Goal: Information Seeking & Learning: Learn about a topic

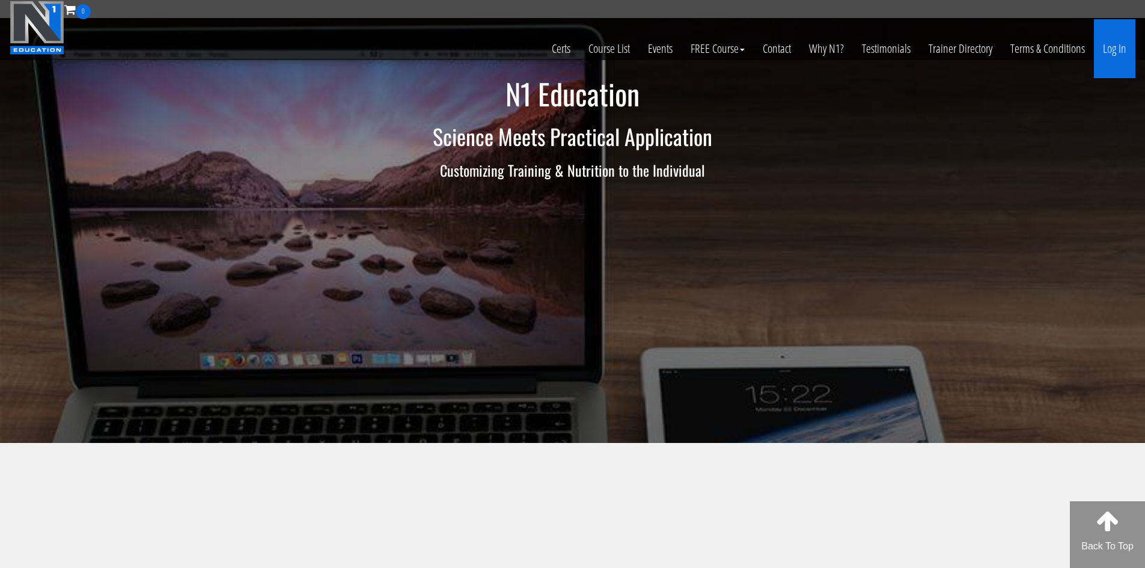
click at [1102, 50] on link "Log In" at bounding box center [1113, 48] width 41 height 59
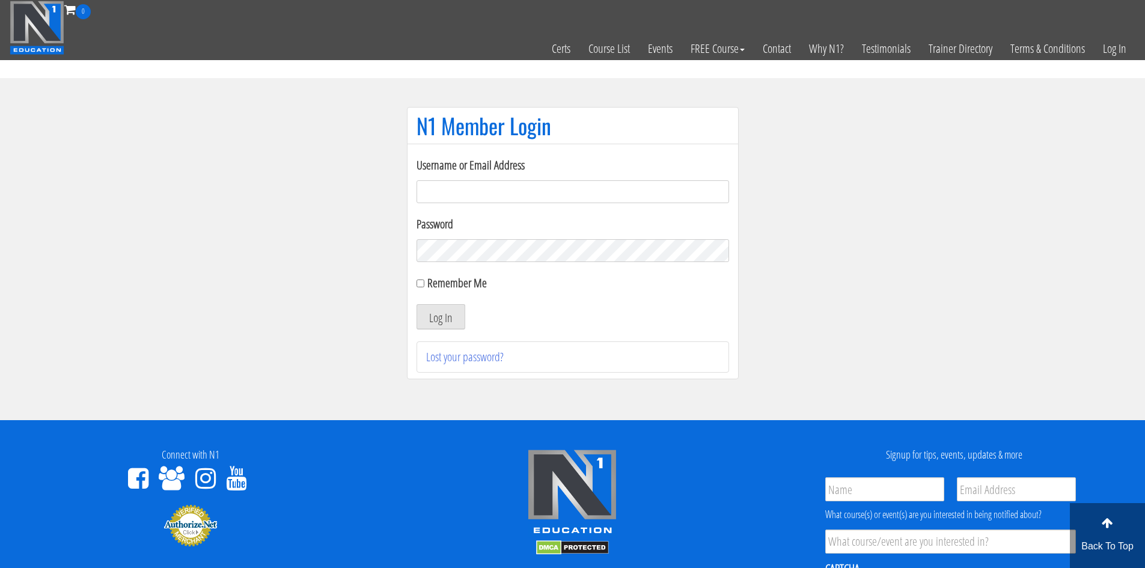
click at [442, 190] on input "Username or Email Address" at bounding box center [572, 191] width 312 height 23
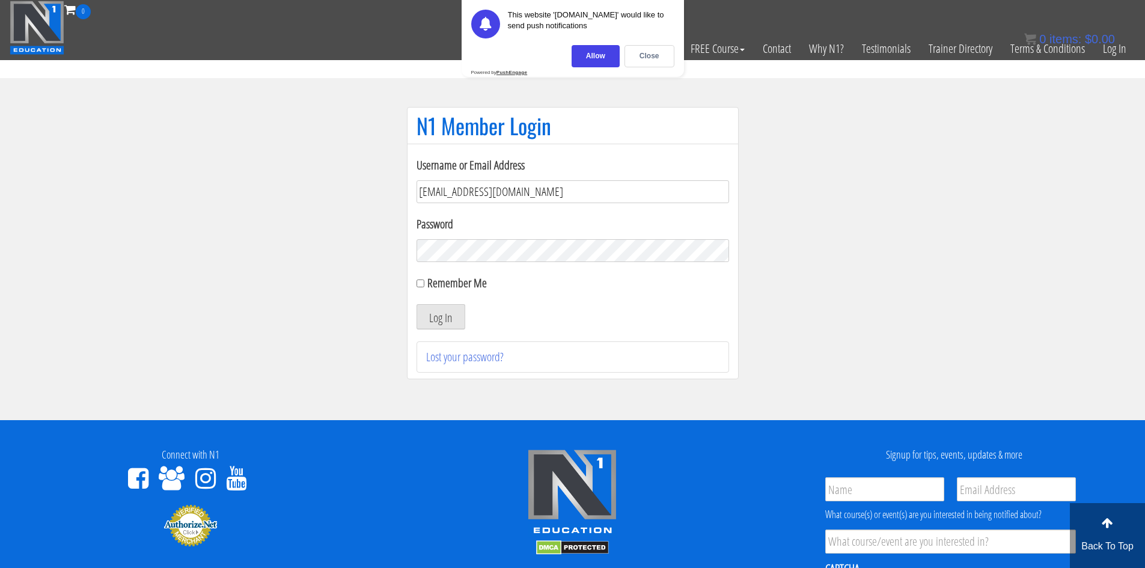
type input "[EMAIL_ADDRESS][DOMAIN_NAME]"
click at [449, 317] on button "Log In" at bounding box center [440, 316] width 49 height 25
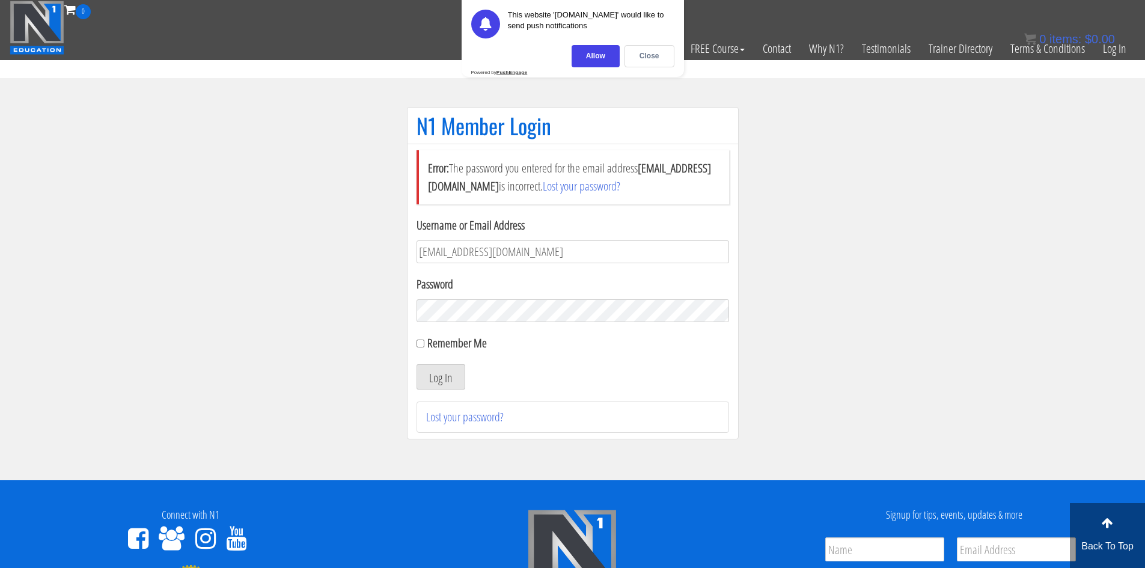
click at [416, 364] on button "Log In" at bounding box center [440, 376] width 49 height 25
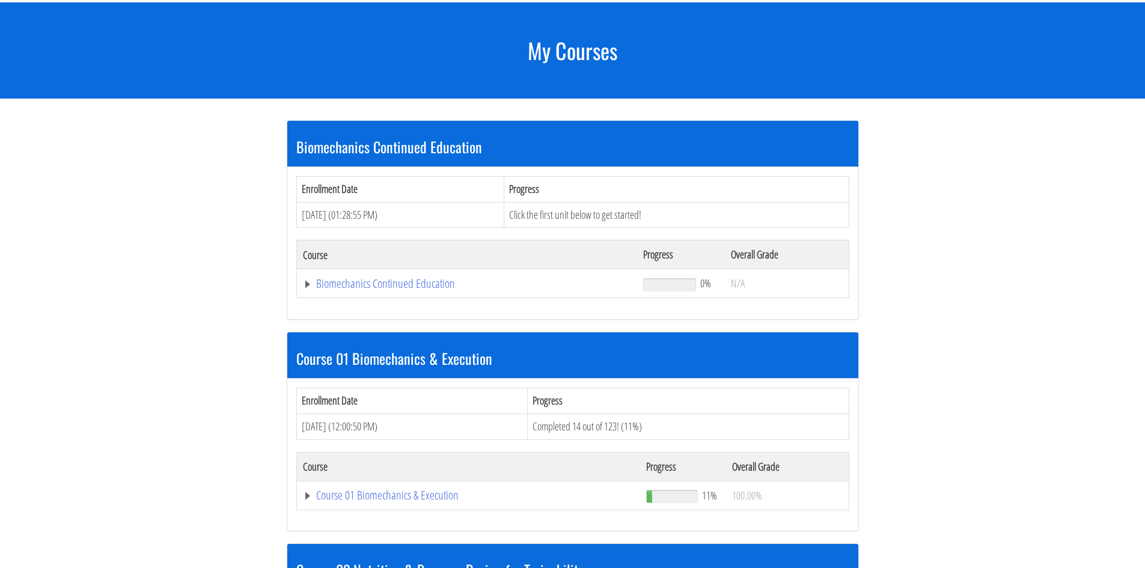
scroll to position [180, 0]
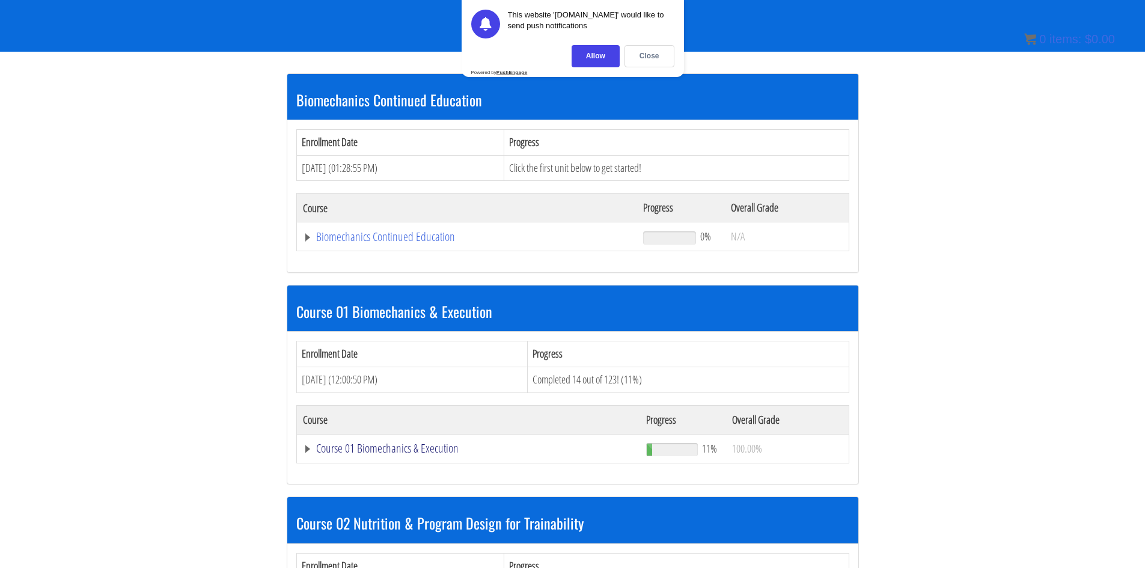
click at [351, 243] on link "Course 01 Biomechanics & Execution" at bounding box center [467, 237] width 329 height 12
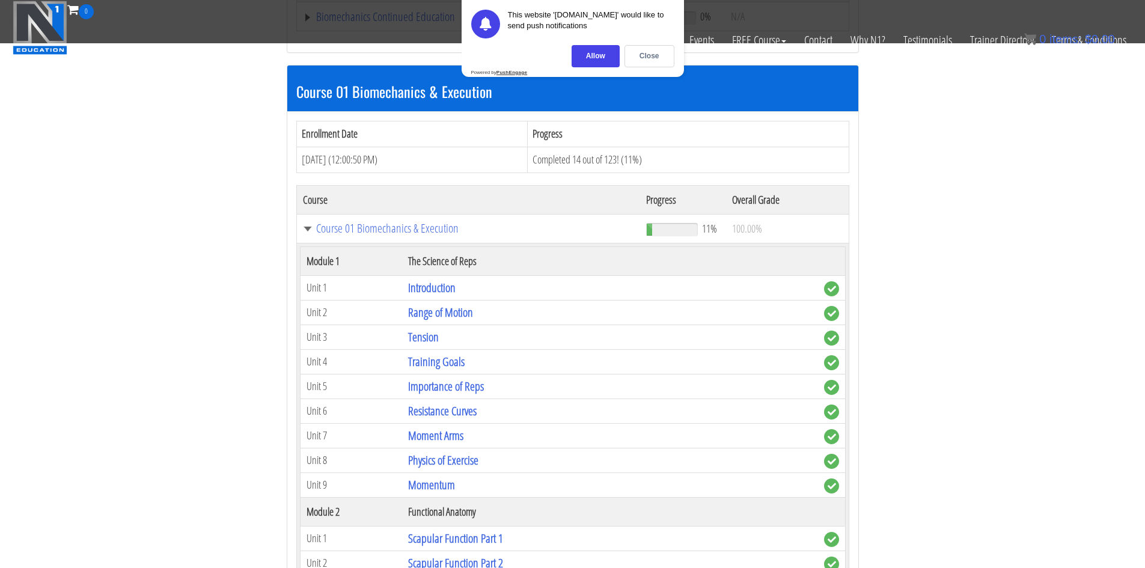
scroll to position [541, 0]
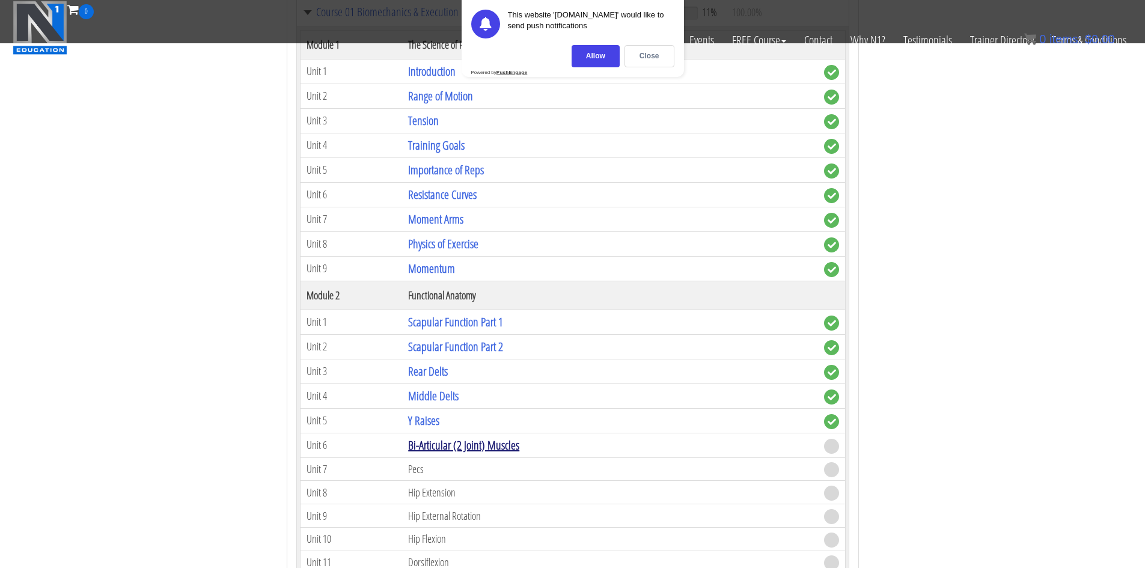
click at [458, 442] on link "Bi-Articular (2 Joint) Muscles" at bounding box center [463, 445] width 111 height 16
